Goal: Transaction & Acquisition: Book appointment/travel/reservation

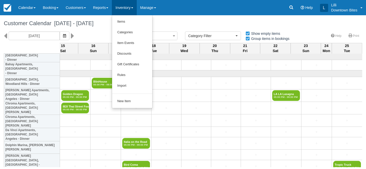
select select
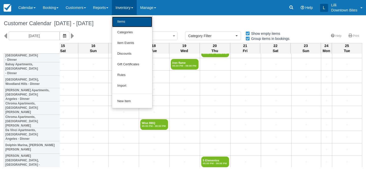
click at [130, 22] on link "Items" at bounding box center [132, 22] width 40 height 11
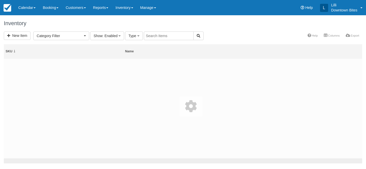
select select
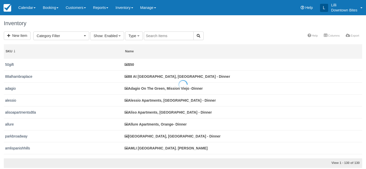
click at [158, 37] on div at bounding box center [183, 84] width 366 height 169
click at [158, 34] on input "text" at bounding box center [169, 36] width 50 height 9
type input "grand"
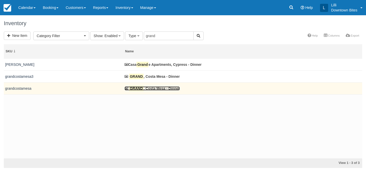
click at [153, 89] on link "GRAND , Costa Mesa - Dinner" at bounding box center [151, 88] width 55 height 4
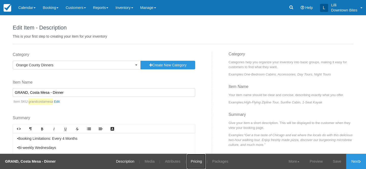
click at [197, 162] on link "Pricing" at bounding box center [196, 161] width 19 height 15
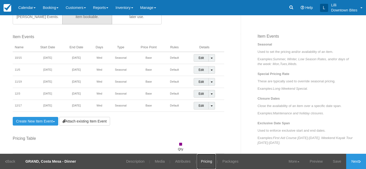
scroll to position [178, 0]
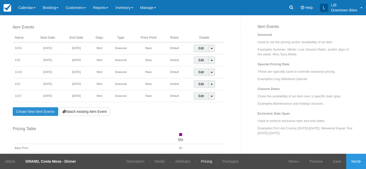
click at [50, 109] on link "Create New Item Event Toggle Dropdown" at bounding box center [35, 111] width 45 height 9
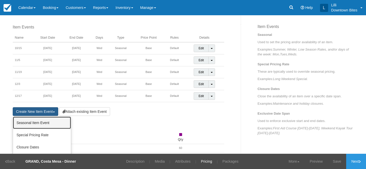
click at [53, 123] on link "Seasonal Item Event" at bounding box center [42, 123] width 58 height 12
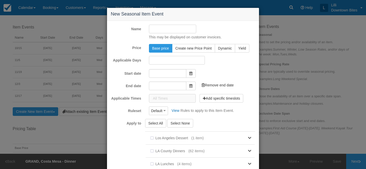
type input "[DATE]"
type input "11/14/25"
click at [175, 73] on input "[DATE]" at bounding box center [167, 72] width 37 height 9
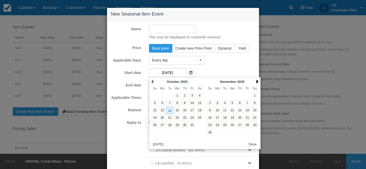
click at [257, 81] on link "Next" at bounding box center [257, 82] width 2 height 4
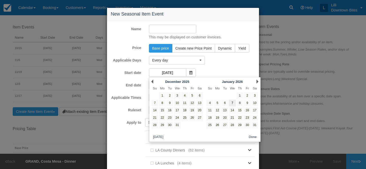
click at [231, 105] on link "7" at bounding box center [232, 103] width 7 height 7
type input "01/07/26"
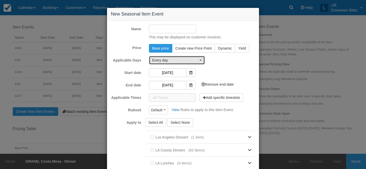
click at [175, 60] on span "Every day" at bounding box center [175, 60] width 46 height 5
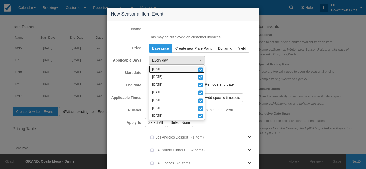
click at [174, 67] on link "Monday" at bounding box center [176, 69] width 55 height 8
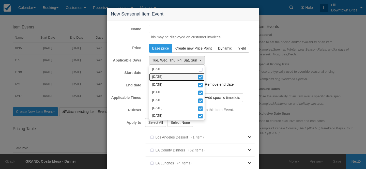
click at [175, 75] on link "Tuesday" at bounding box center [176, 77] width 55 height 8
select select "wed"
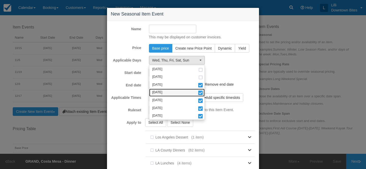
click at [174, 91] on link "Thursday" at bounding box center [176, 93] width 55 height 8
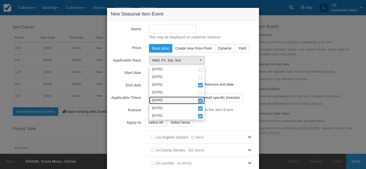
click at [171, 102] on link "Friday" at bounding box center [176, 101] width 55 height 8
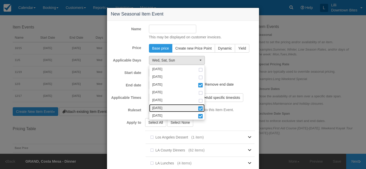
click at [171, 111] on link "Saturday" at bounding box center [176, 108] width 55 height 8
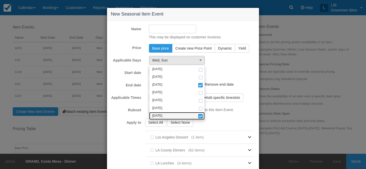
click at [170, 117] on link "Sunday" at bounding box center [176, 116] width 55 height 8
click at [162, 29] on input "Name" at bounding box center [173, 29] width 48 height 9
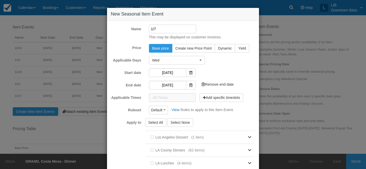
type input "1/7"
click at [221, 31] on div "1/7 This may be displayed on customer invoices." at bounding box center [202, 32] width 114 height 15
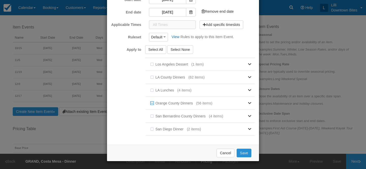
click at [250, 154] on button "Save" at bounding box center [244, 153] width 15 height 9
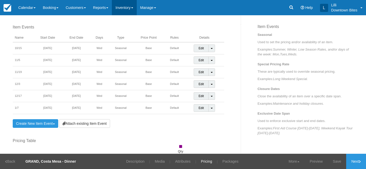
click at [130, 3] on link "Inventory" at bounding box center [124, 7] width 25 height 15
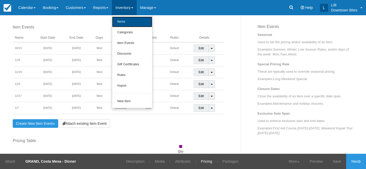
click at [128, 22] on link "Items" at bounding box center [132, 22] width 40 height 11
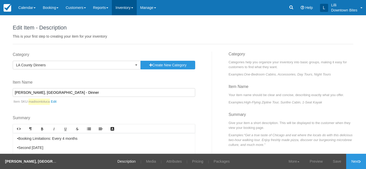
click at [129, 7] on link "Inventory" at bounding box center [124, 7] width 25 height 15
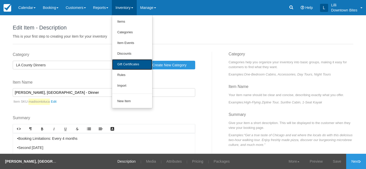
click at [133, 64] on link "Gift Certificates" at bounding box center [132, 64] width 40 height 11
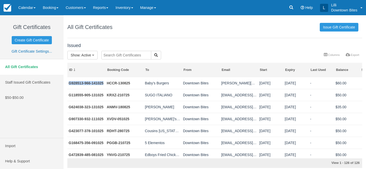
drag, startPoint x: 105, startPoint y: 83, endPoint x: 66, endPoint y: 84, distance: 39.1
click at [66, 84] on div "Issued Show : Active All Active Depleted Expired Void More Columns Export Colum…" at bounding box center [215, 104] width 302 height 127
copy div "G928513-966-141025"
click at [84, 9] on link "Customers" at bounding box center [75, 7] width 27 height 15
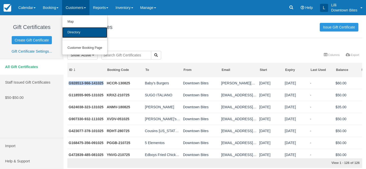
click at [86, 37] on link "Directory" at bounding box center [84, 32] width 45 height 11
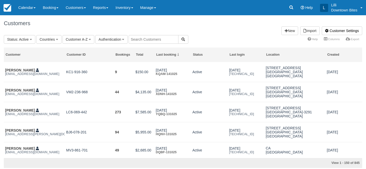
click at [146, 42] on input "text" at bounding box center [154, 39] width 50 height 9
type input "kelly"
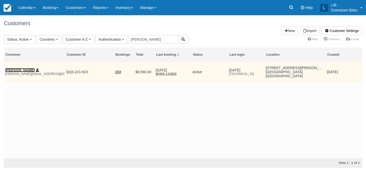
click at [25, 71] on link "Kelly Gallagher" at bounding box center [20, 70] width 30 height 4
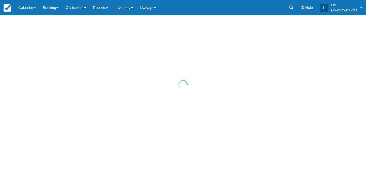
select select "50"
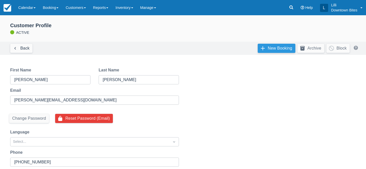
click at [275, 50] on link "New Booking" at bounding box center [277, 48] width 38 height 9
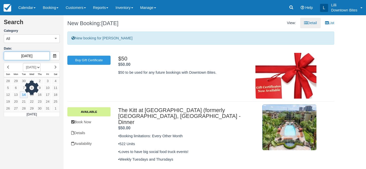
click at [37, 58] on input "10/14/25" at bounding box center [27, 56] width 46 height 9
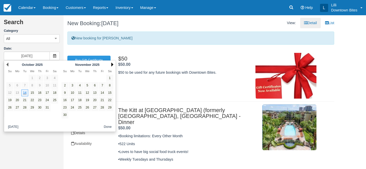
click at [112, 64] on link "Next" at bounding box center [112, 64] width 2 height 4
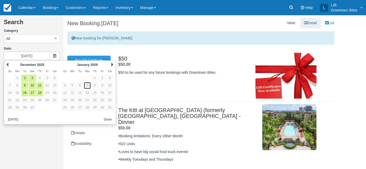
click at [88, 85] on link "7" at bounding box center [87, 85] width 7 height 7
type input "01/07/26"
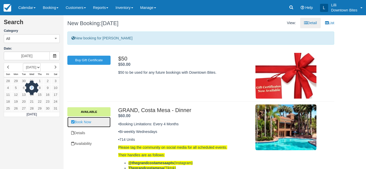
click at [88, 124] on link "Book Now" at bounding box center [88, 122] width 43 height 10
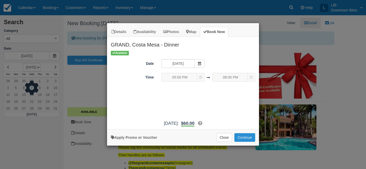
click at [243, 137] on button "Continue" at bounding box center [244, 137] width 21 height 9
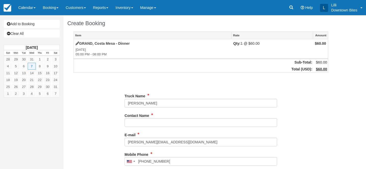
type input "[PHONE_NUMBER]"
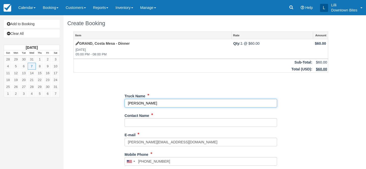
drag, startPoint x: 153, startPoint y: 103, endPoint x: 125, endPoint y: 103, distance: 27.4
click at [125, 103] on input "Truck Name" at bounding box center [200, 103] width 152 height 9
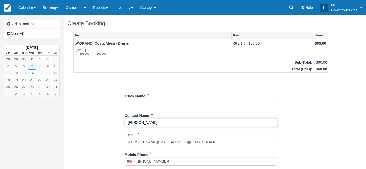
type input "[PERSON_NAME]"
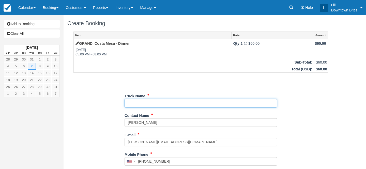
click at [161, 100] on input "Truck Name" at bounding box center [200, 103] width 152 height 9
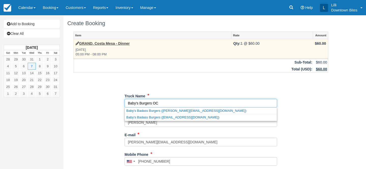
type input "Baby's Burgers OC"
type input "+17142249508"
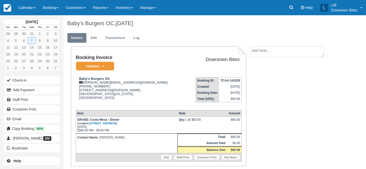
scroll to position [20, 0]
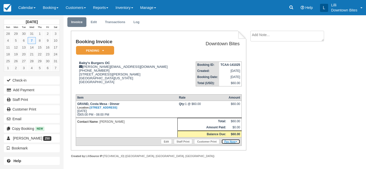
click at [228, 142] on link "Pay Now" at bounding box center [230, 141] width 19 height 5
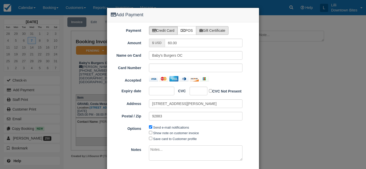
click at [227, 32] on label "Gift Certificate" at bounding box center [212, 30] width 33 height 9
radio input "true"
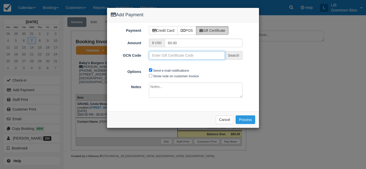
click at [180, 56] on input "GCN Code" at bounding box center [187, 55] width 76 height 9
paste input "G928513-966-141025"
type input "G928513-966-141025"
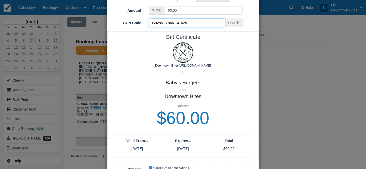
scroll to position [97, 0]
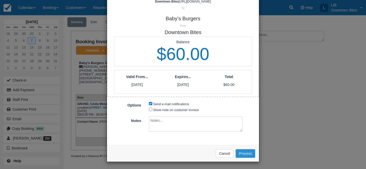
click at [246, 152] on button "Process" at bounding box center [245, 153] width 20 height 9
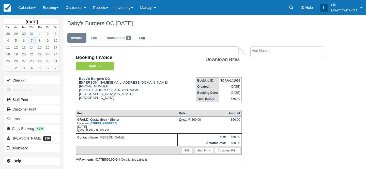
scroll to position [20, 0]
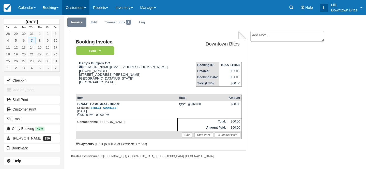
click at [80, 7] on link "Customers" at bounding box center [75, 7] width 27 height 15
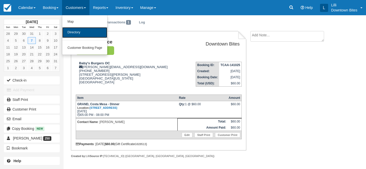
click at [83, 31] on link "Directory" at bounding box center [84, 32] width 45 height 11
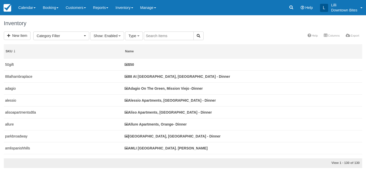
select select
click at [168, 35] on input "text" at bounding box center [169, 36] width 50 height 9
type input "madison"
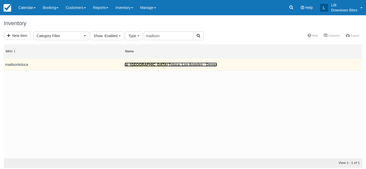
click at [165, 65] on link "Madison Toluca, Los Angeles - Dinner" at bounding box center [170, 64] width 92 height 4
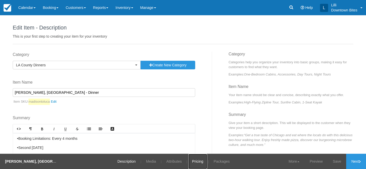
click at [197, 163] on link "Pricing" at bounding box center [197, 161] width 19 height 15
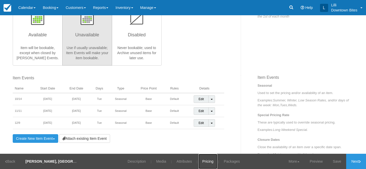
scroll to position [166, 0]
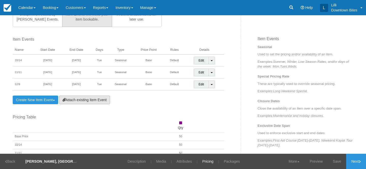
click at [72, 102] on link "Attach existing Item Event" at bounding box center [84, 100] width 51 height 9
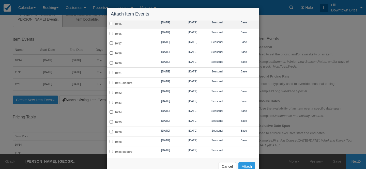
scroll to position [63, 0]
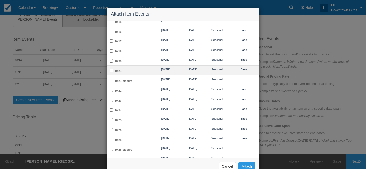
click at [129, 71] on td "10/21" at bounding box center [129, 71] width 44 height 10
checkbox input "true"
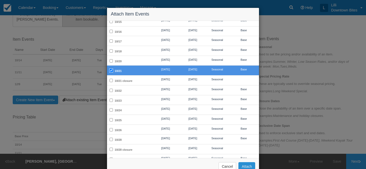
click at [249, 164] on button "Attach" at bounding box center [246, 166] width 17 height 9
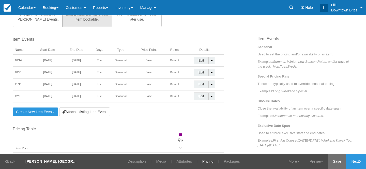
click at [333, 161] on link "Save" at bounding box center [337, 161] width 19 height 15
click at [151, 8] on link "Manage" at bounding box center [148, 7] width 23 height 15
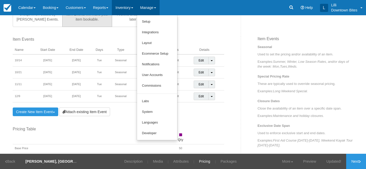
click at [125, 7] on link "Inventory" at bounding box center [124, 7] width 25 height 15
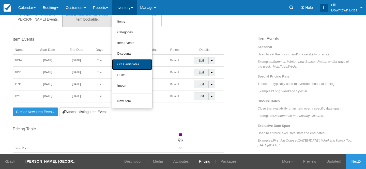
click at [129, 69] on link "Gift Certificates" at bounding box center [132, 64] width 40 height 11
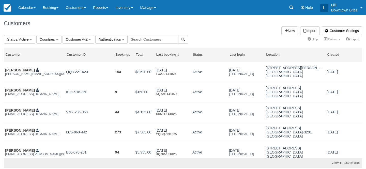
click at [137, 37] on input "text" at bounding box center [154, 39] width 50 height 9
type input "burnt"
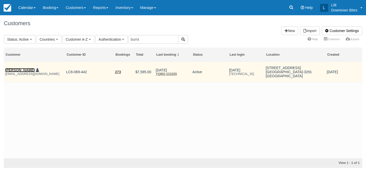
click at [25, 70] on link "Chris Menard" at bounding box center [20, 70] width 30 height 4
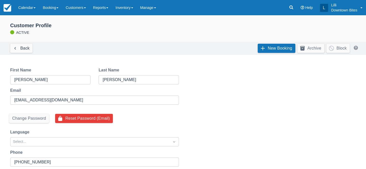
select select "50"
click at [27, 8] on link "Calendar" at bounding box center [27, 7] width 24 height 15
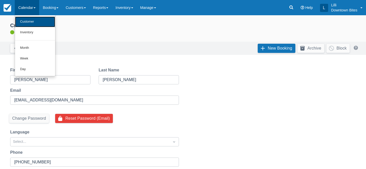
click at [30, 23] on link "Customer" at bounding box center [35, 22] width 40 height 11
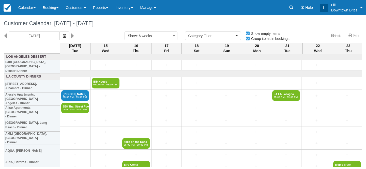
select select
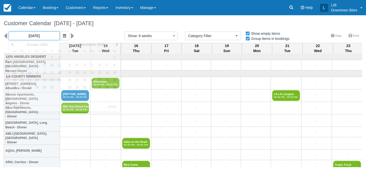
click at [46, 36] on input "[DATE]" at bounding box center [34, 36] width 51 height 9
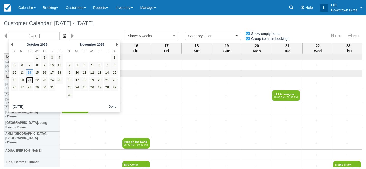
click at [28, 82] on link "21" at bounding box center [29, 80] width 7 height 7
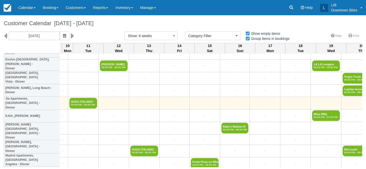
scroll to position [418, 582]
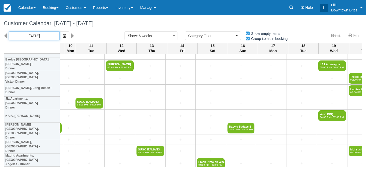
click at [38, 35] on input "[DATE]" at bounding box center [34, 36] width 51 height 9
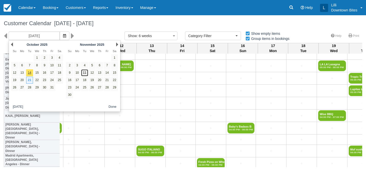
click at [84, 74] on link "11" at bounding box center [84, 72] width 7 height 7
type input "[DATE]"
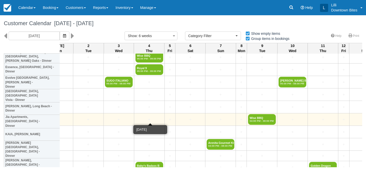
scroll to position [396, 526]
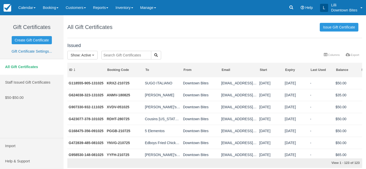
click at [128, 54] on input "text" at bounding box center [126, 55] width 50 height 9
type input "kyot"
